Goal: Share content

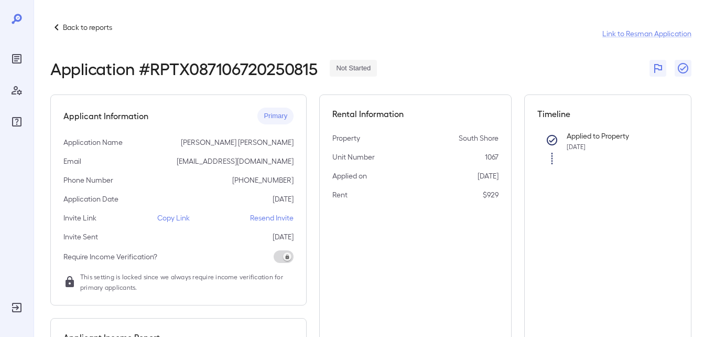
click at [165, 218] on p "Copy Link" at bounding box center [173, 217] width 32 height 10
click at [63, 28] on p "Back to reports" at bounding box center [87, 27] width 49 height 10
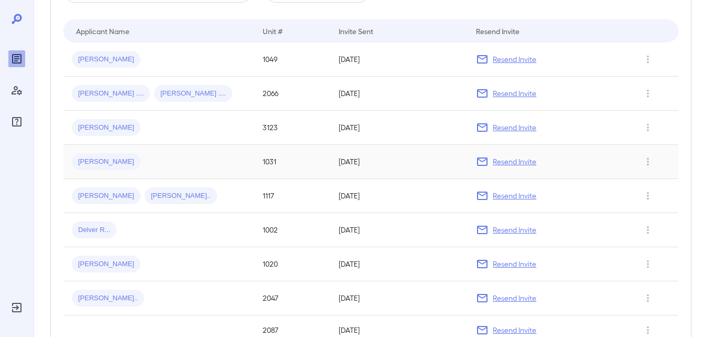
scroll to position [105, 0]
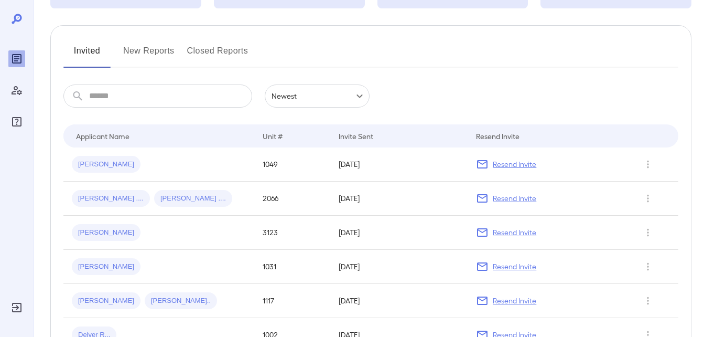
click at [155, 56] on button "New Reports" at bounding box center [148, 54] width 51 height 25
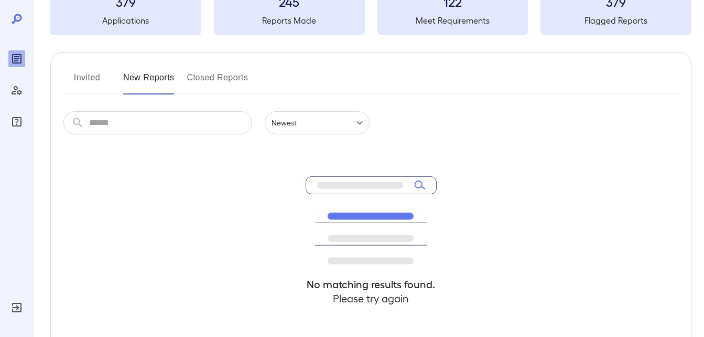
scroll to position [164, 0]
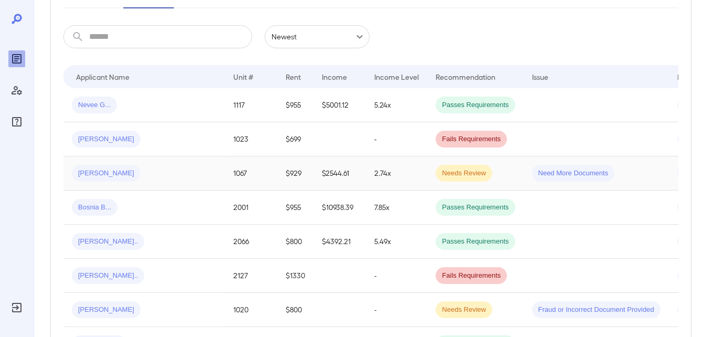
click at [93, 172] on span "[PERSON_NAME]" at bounding box center [106, 173] width 69 height 10
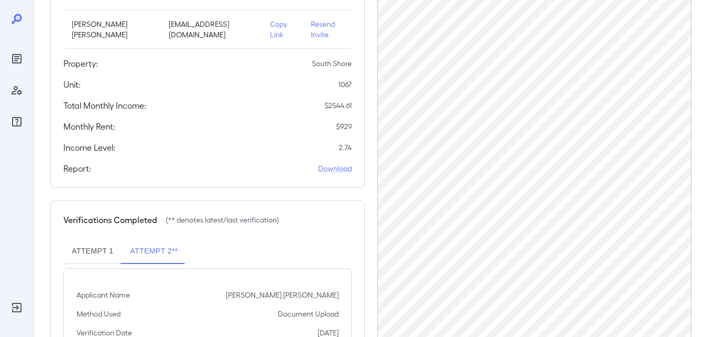
scroll to position [257, 0]
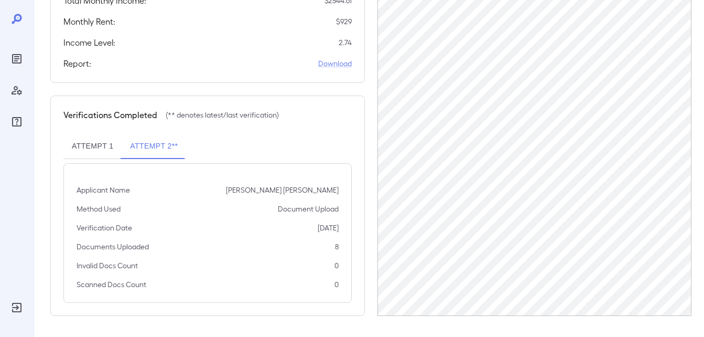
click at [83, 141] on button "Attempt 1" at bounding box center [92, 146] width 58 height 25
click at [130, 143] on button "Attempt 2**" at bounding box center [154, 146] width 64 height 25
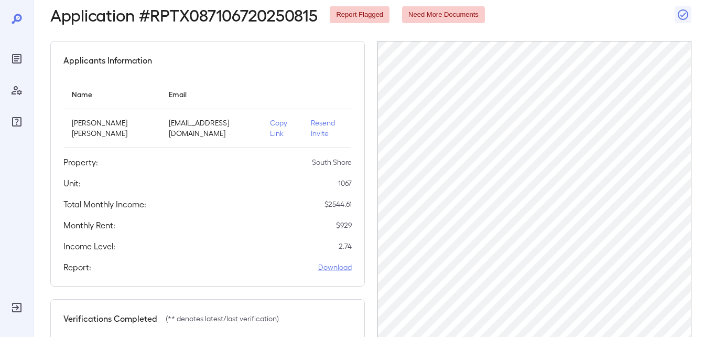
scroll to position [47, 0]
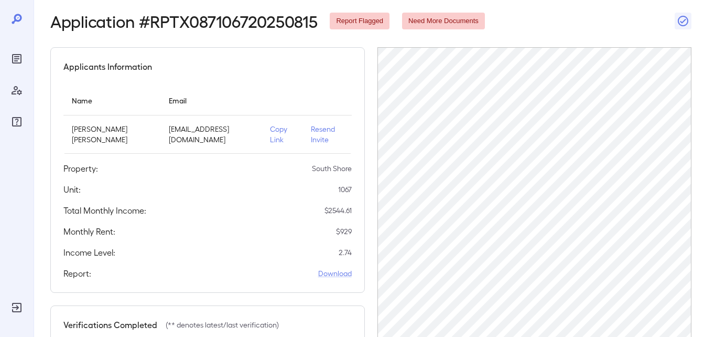
click at [271, 133] on p "Copy Link" at bounding box center [282, 134] width 24 height 21
